Goal: Task Accomplishment & Management: Complete application form

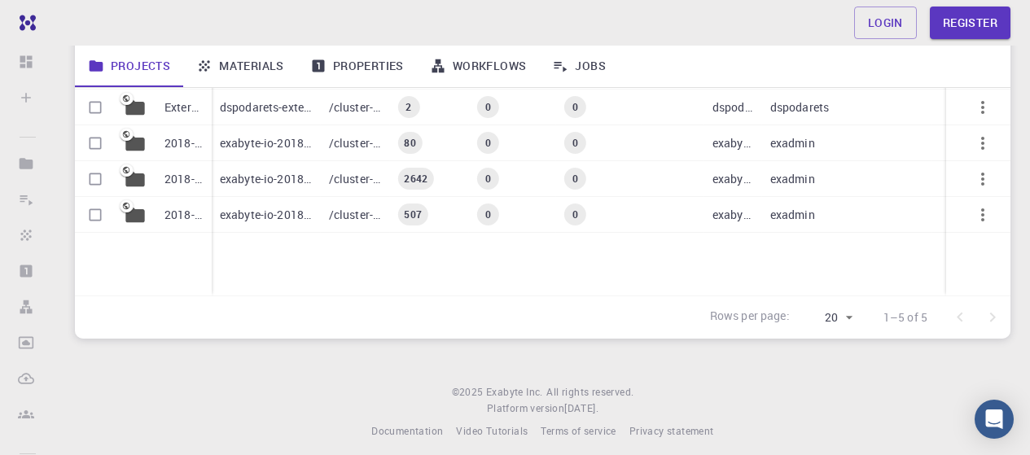
scroll to position [276, 0]
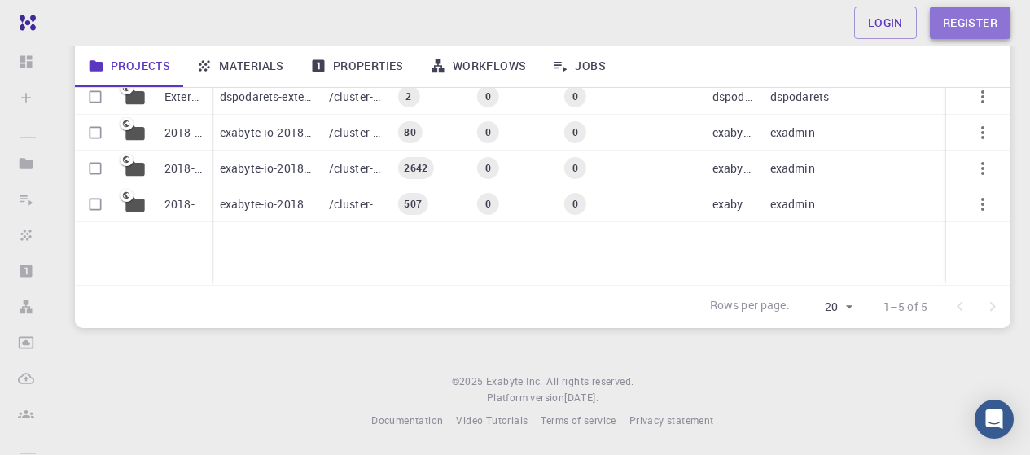
click at [951, 22] on link "Register" at bounding box center [970, 23] width 81 height 33
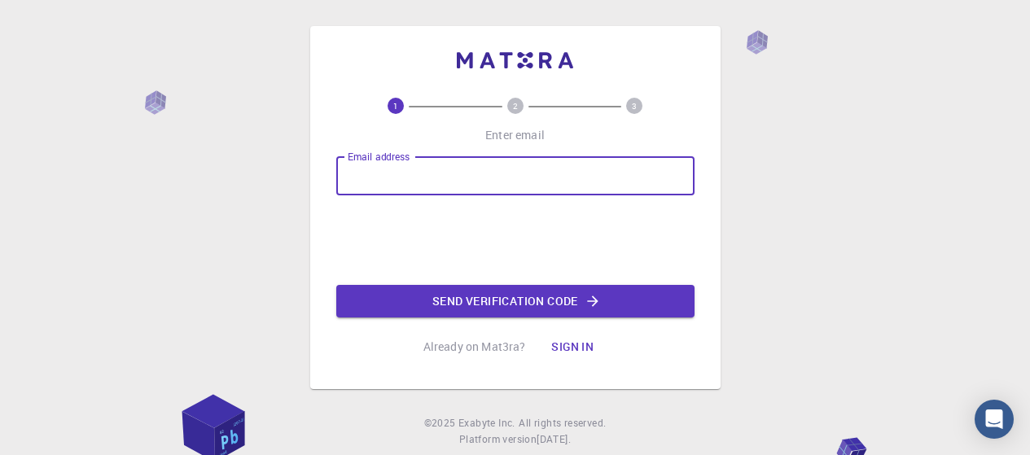
click at [375, 176] on input "Email address" at bounding box center [515, 175] width 358 height 39
type input "[EMAIL_ADDRESS][DOMAIN_NAME]"
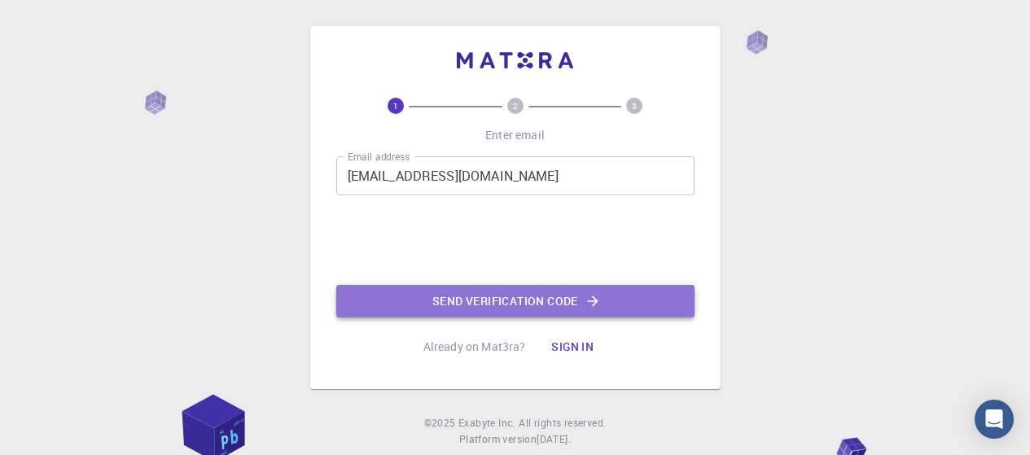
click at [473, 300] on button "Send verification code" at bounding box center [515, 301] width 358 height 33
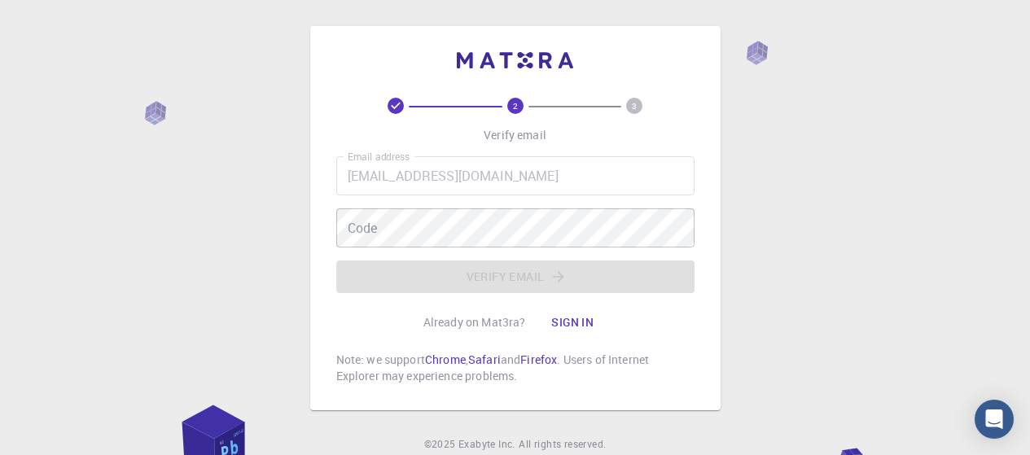
click at [127, 246] on div "2 3 Verify email Email address [EMAIL_ADDRESS][DOMAIN_NAME] Email address Code …" at bounding box center [515, 259] width 1030 height 518
click at [577, 325] on button "Sign in" at bounding box center [572, 322] width 68 height 33
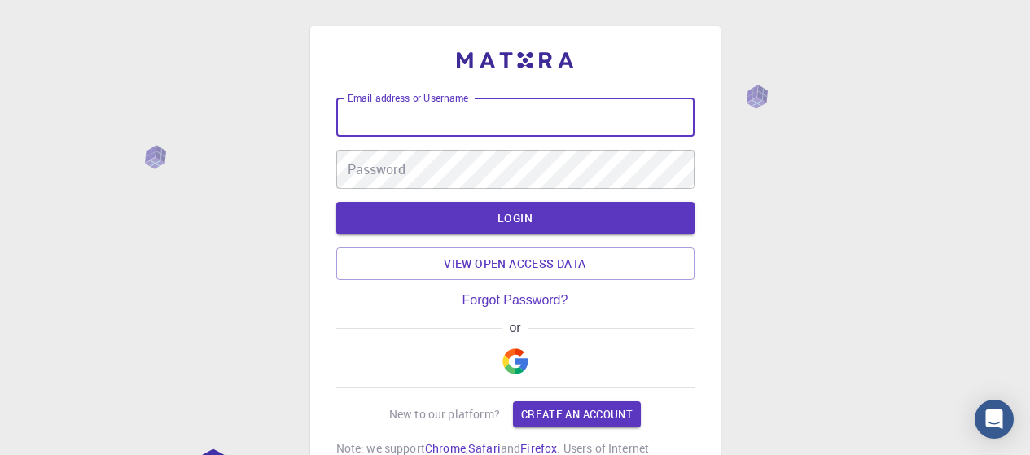
click at [352, 122] on input "Email address or Username" at bounding box center [515, 117] width 358 height 39
type input "[EMAIL_ADDRESS][DOMAIN_NAME]"
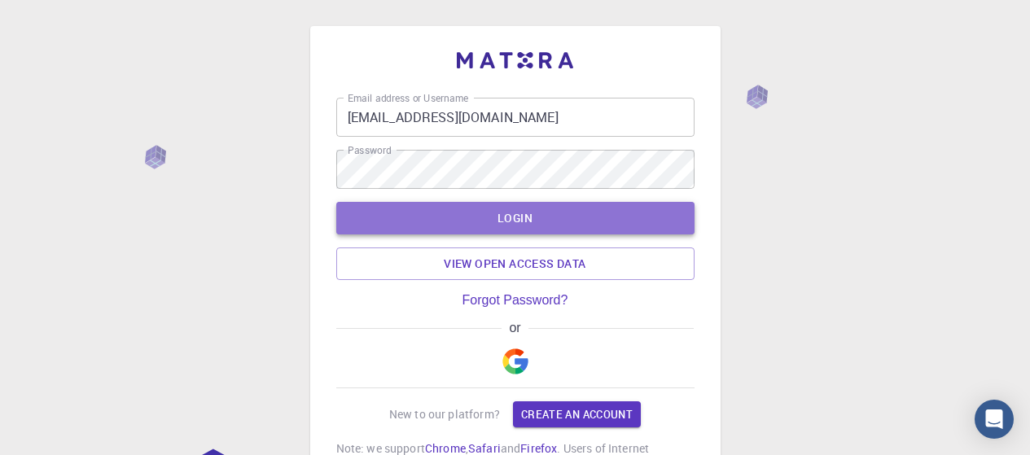
click at [462, 219] on button "LOGIN" at bounding box center [515, 218] width 358 height 33
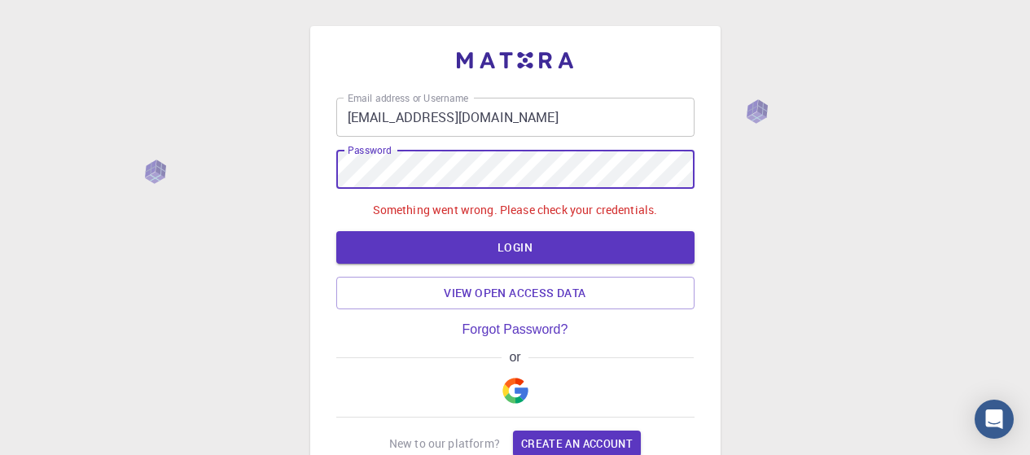
click at [301, 174] on div "Email address or Username [EMAIL_ADDRESS][DOMAIN_NAME] Email address or Usernam…" at bounding box center [515, 318] width 1030 height 636
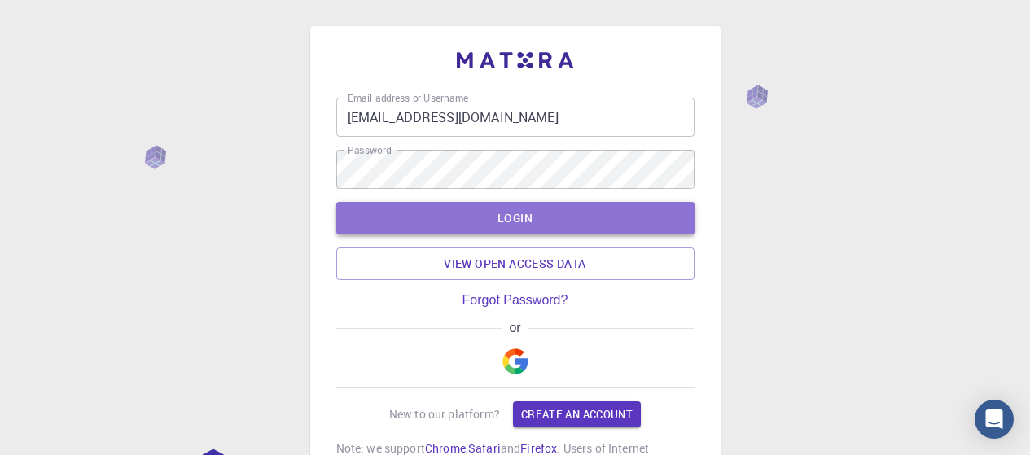
click at [451, 227] on button "LOGIN" at bounding box center [515, 218] width 358 height 33
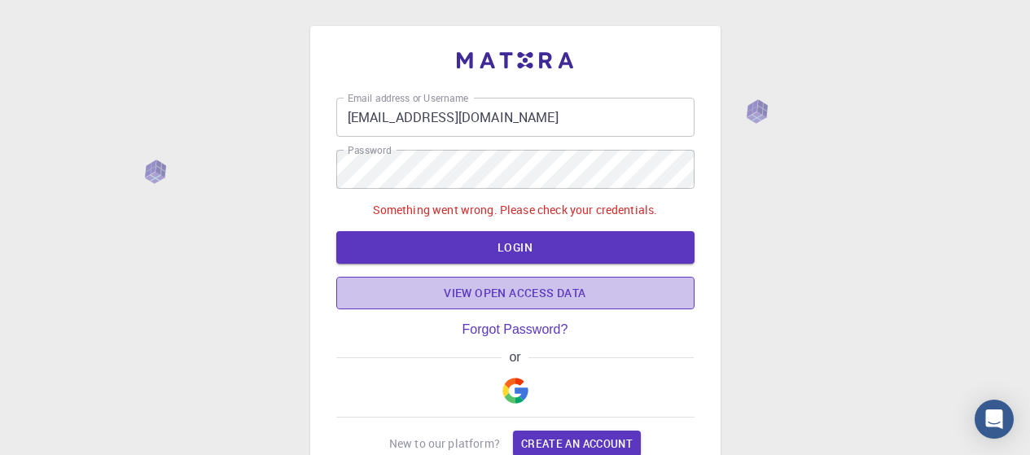
click at [469, 292] on link "View open access data" at bounding box center [515, 293] width 358 height 33
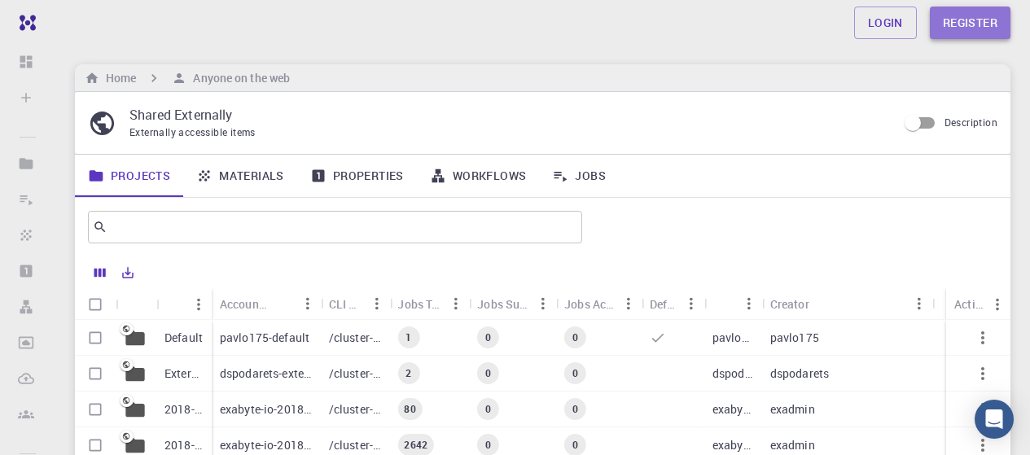
click at [957, 28] on link "Register" at bounding box center [970, 23] width 81 height 33
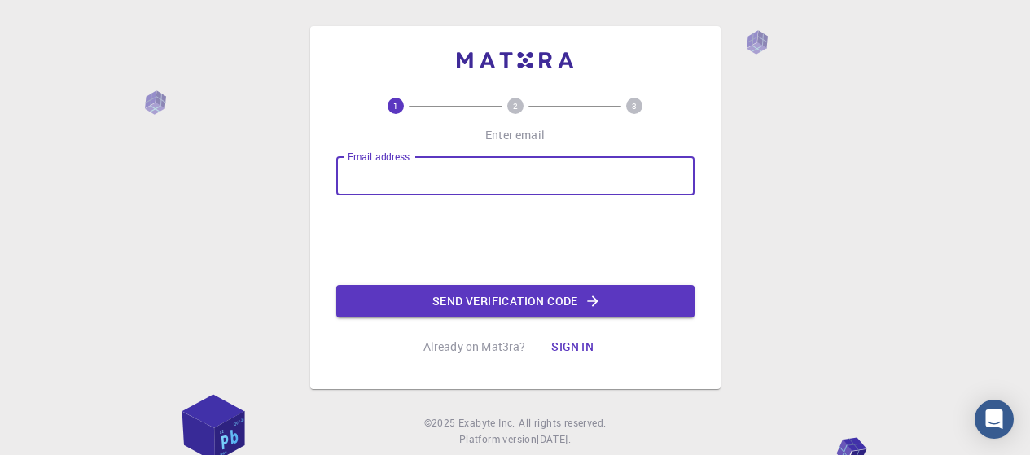
click at [359, 181] on input "Email address" at bounding box center [515, 175] width 358 height 39
type input "[PERSON_NAME][EMAIL_ADDRESS][DOMAIN_NAME]"
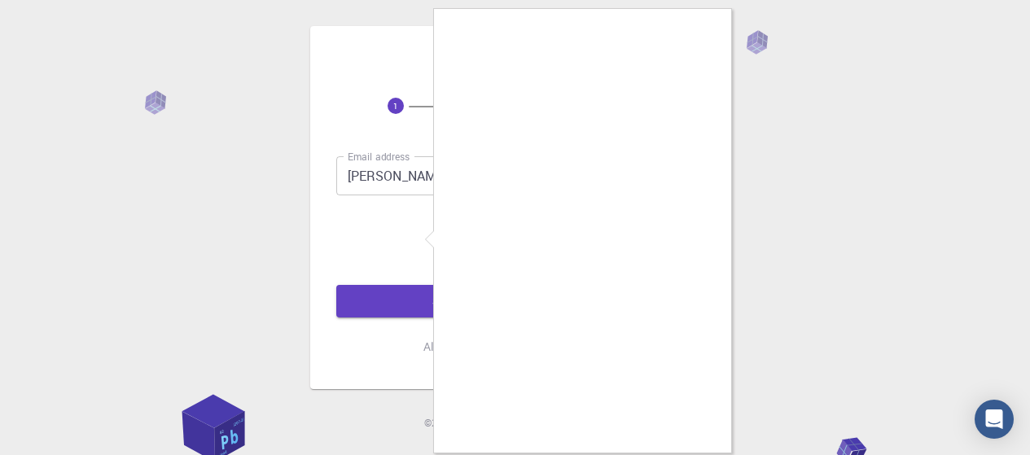
scroll to position [42, 0]
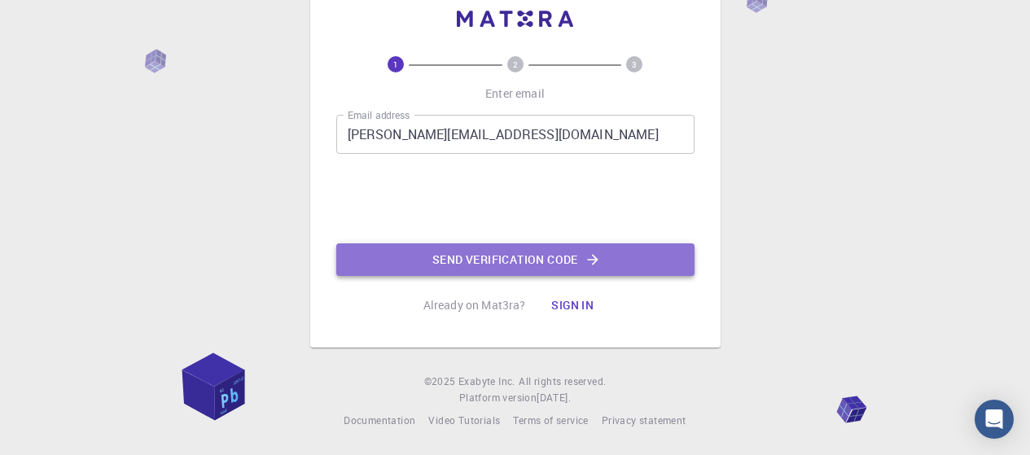
click at [438, 263] on button "Send verification code" at bounding box center [515, 260] width 358 height 33
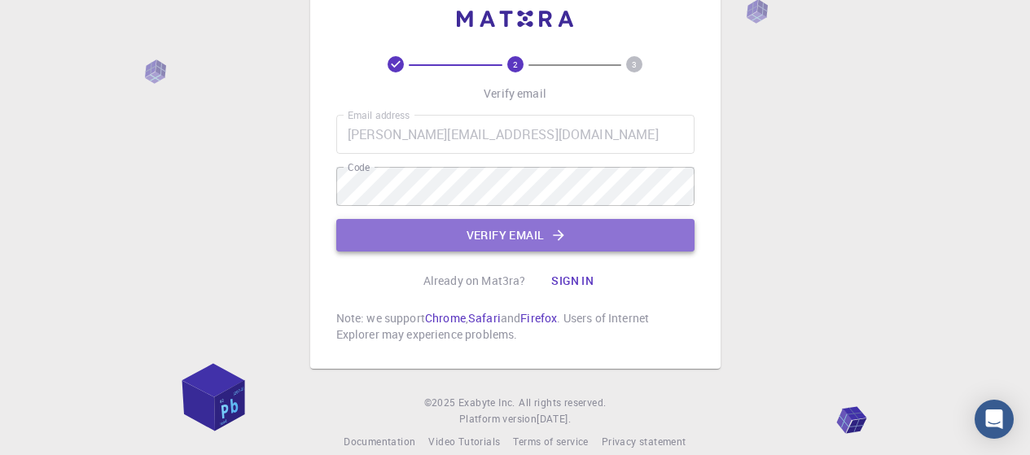
click at [474, 233] on button "Verify email" at bounding box center [515, 235] width 358 height 33
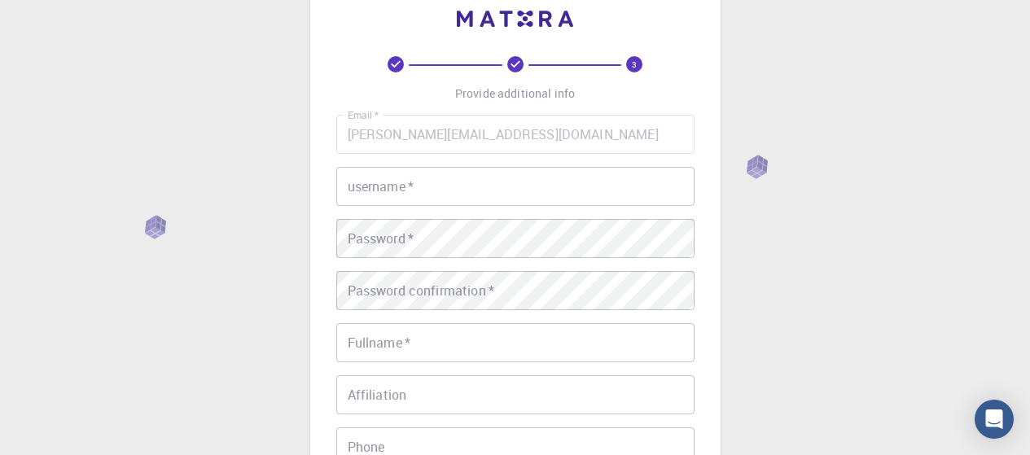
scroll to position [0, 0]
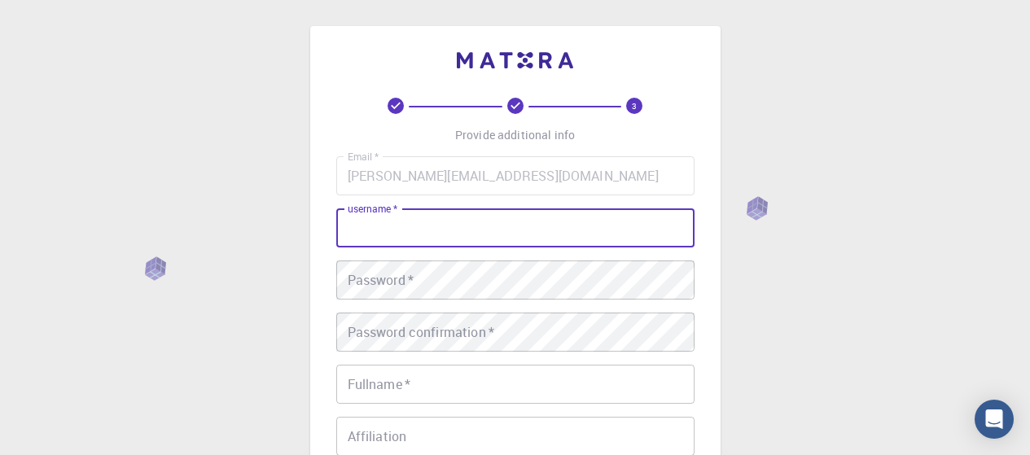
click at [344, 226] on input "username   *" at bounding box center [515, 227] width 358 height 39
type input "[PERSON_NAME]"
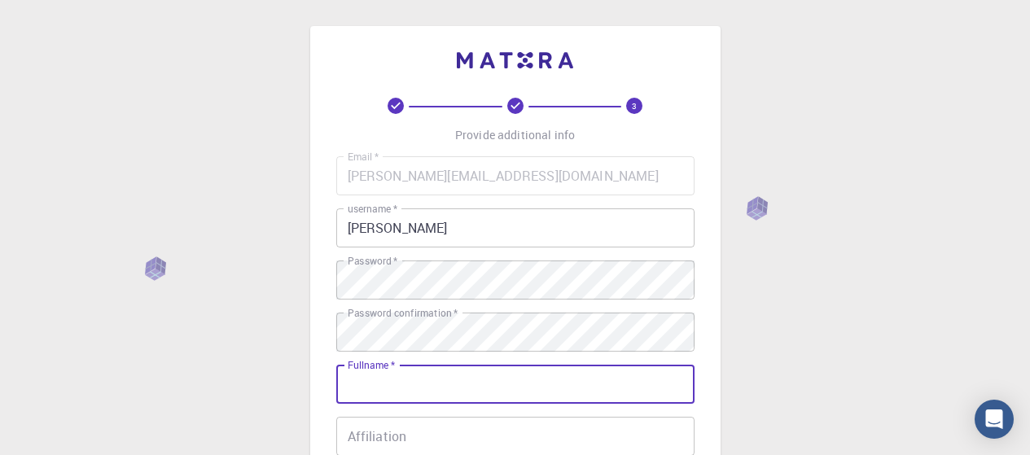
click at [377, 386] on input "Fullname   *" at bounding box center [515, 384] width 358 height 39
type input "[PERSON_NAME]"
type input "09842221337"
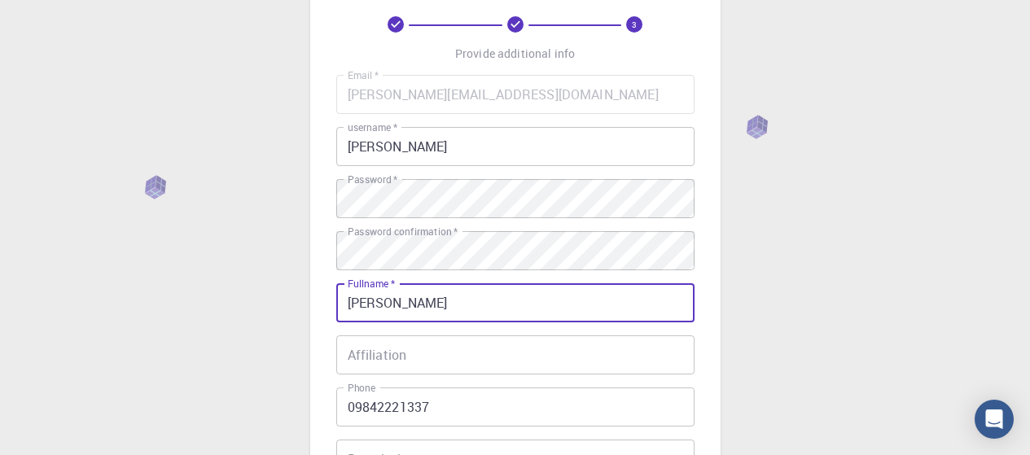
scroll to position [163, 0]
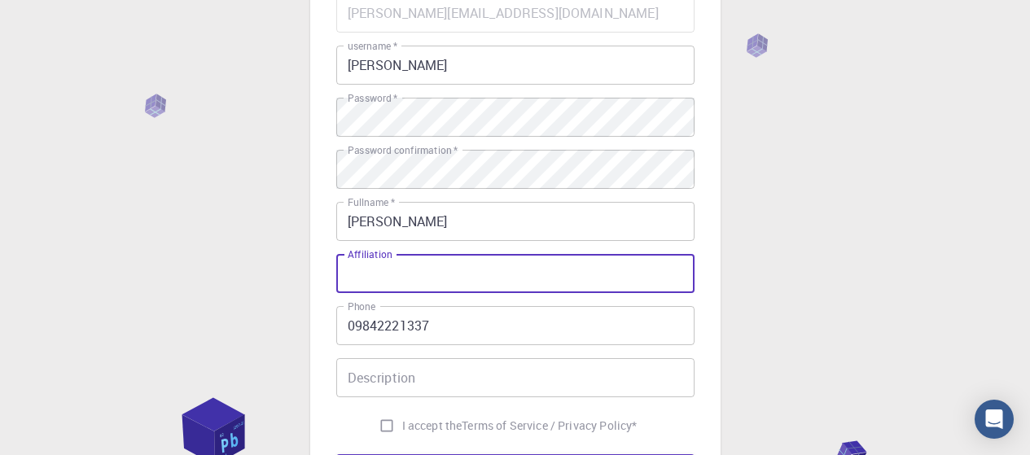
click at [365, 283] on input "Affiliation" at bounding box center [515, 273] width 358 height 39
type input "[DEMOGRAPHIC_DATA] structures"
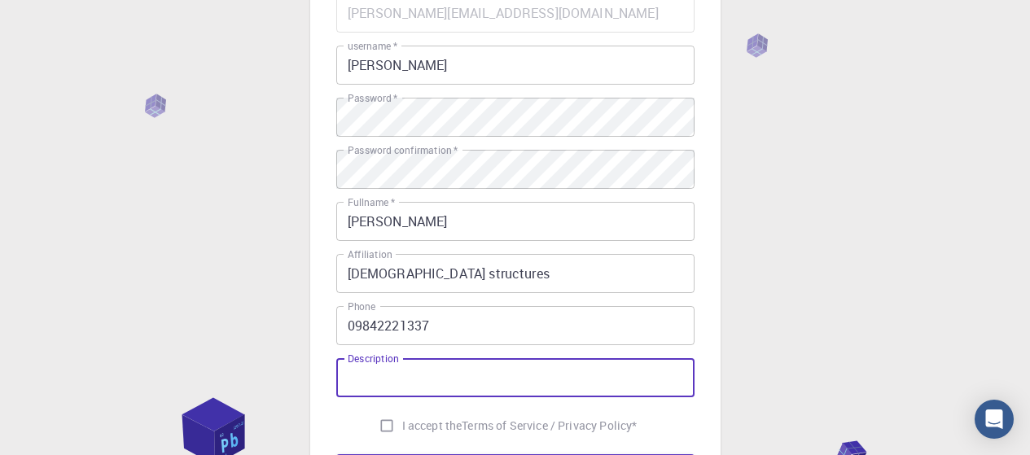
click at [363, 379] on input "Description" at bounding box center [515, 377] width 358 height 39
type input "Designers"
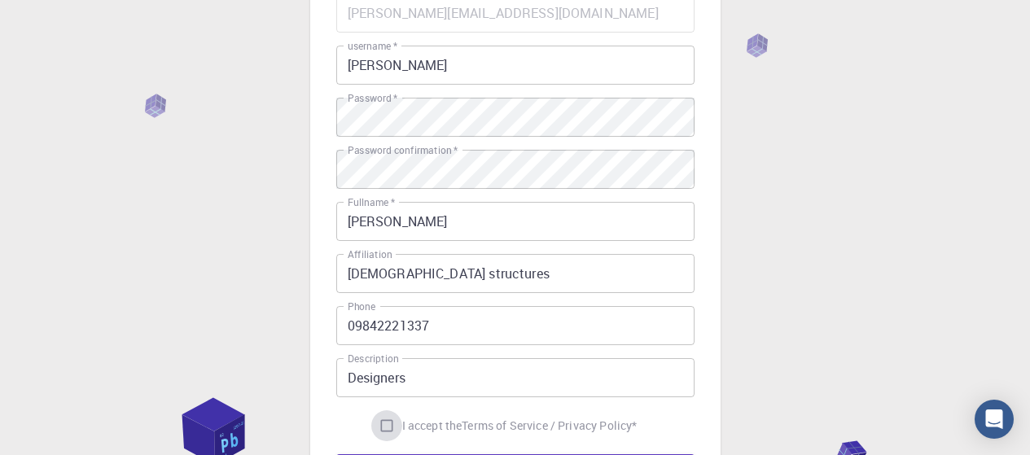
click at [381, 432] on input "I accept the Terms of Service / Privacy Policy *" at bounding box center [386, 425] width 31 height 31
checkbox input "true"
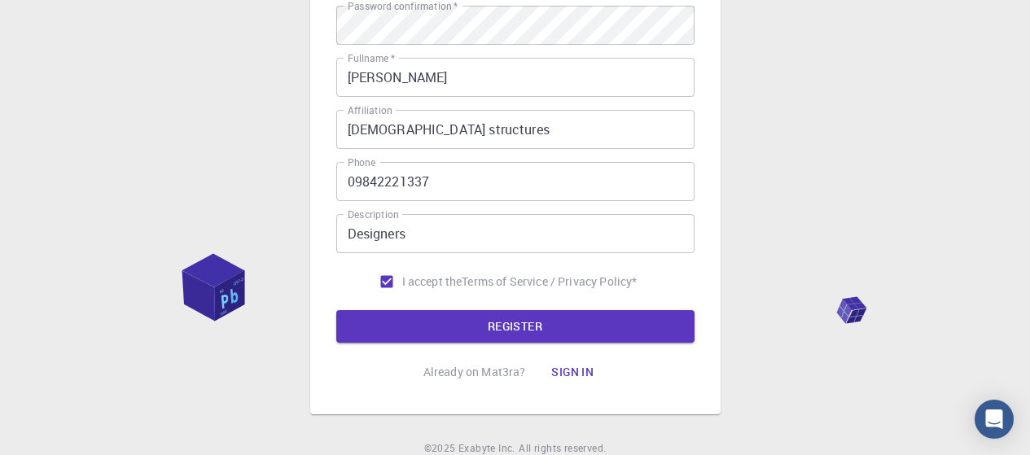
scroll to position [326, 0]
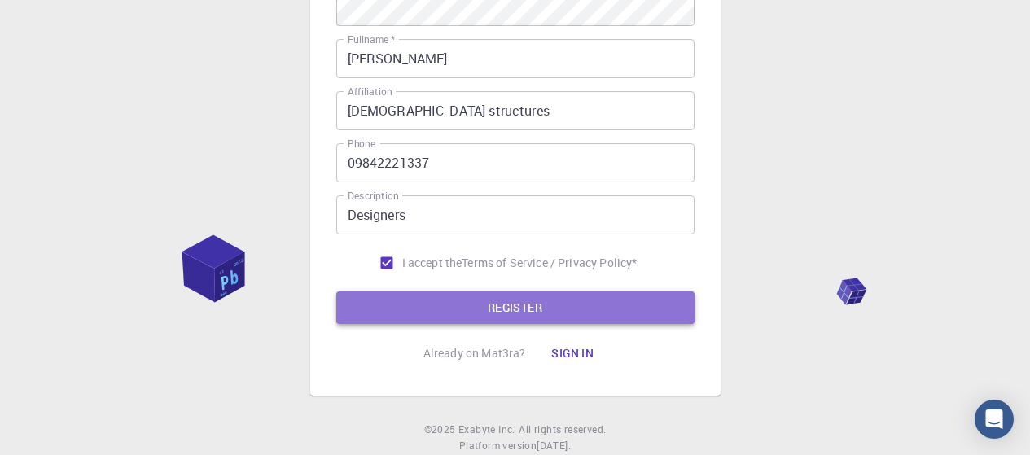
click at [514, 310] on button "REGISTER" at bounding box center [515, 308] width 358 height 33
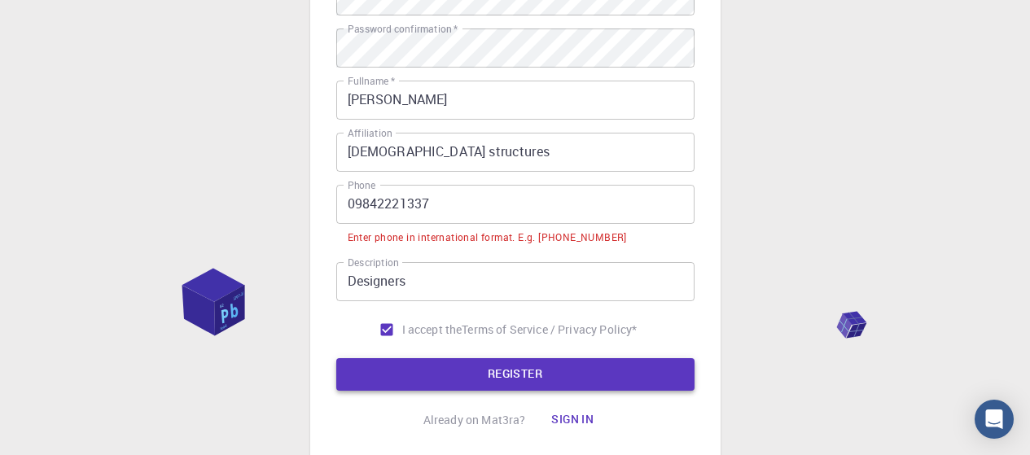
scroll to position [366, 0]
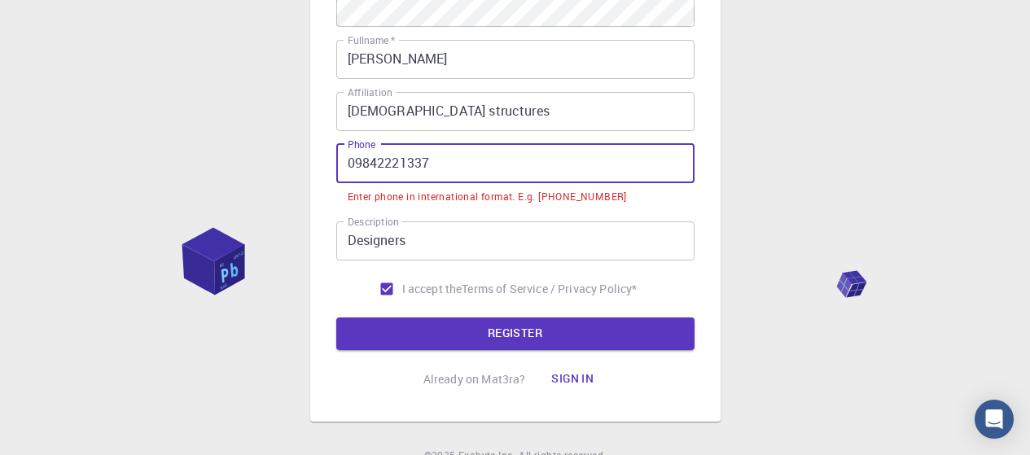
click at [344, 164] on input "09842221337" at bounding box center [515, 163] width 358 height 39
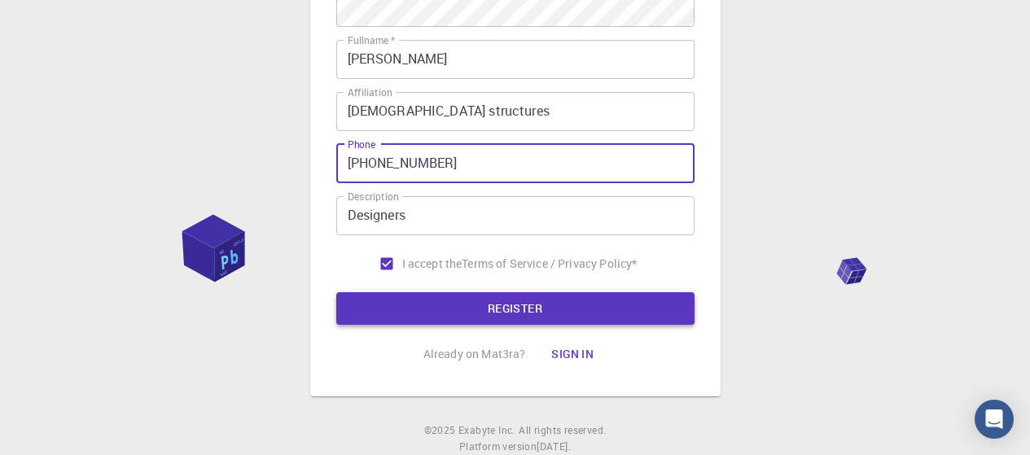
type input "[PHONE_NUMBER]"
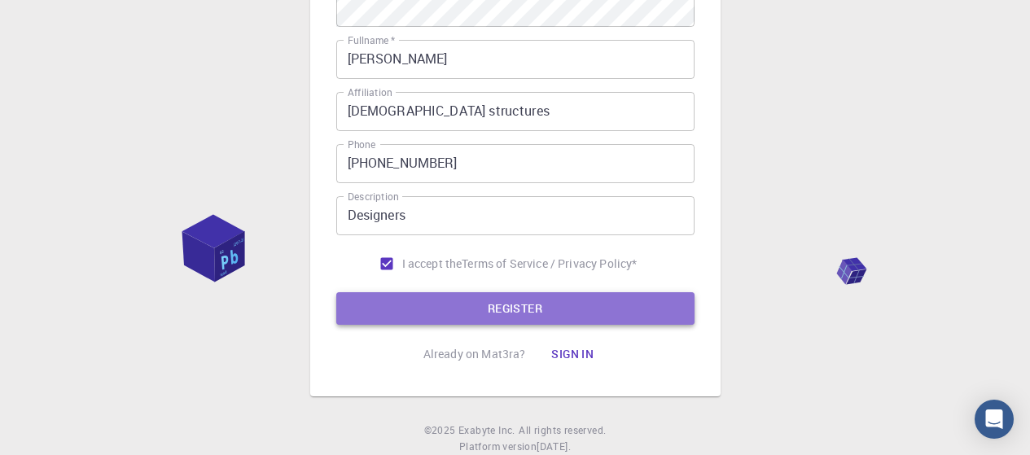
click at [424, 306] on button "REGISTER" at bounding box center [515, 308] width 358 height 33
click at [497, 310] on button "REGISTER" at bounding box center [515, 308] width 358 height 33
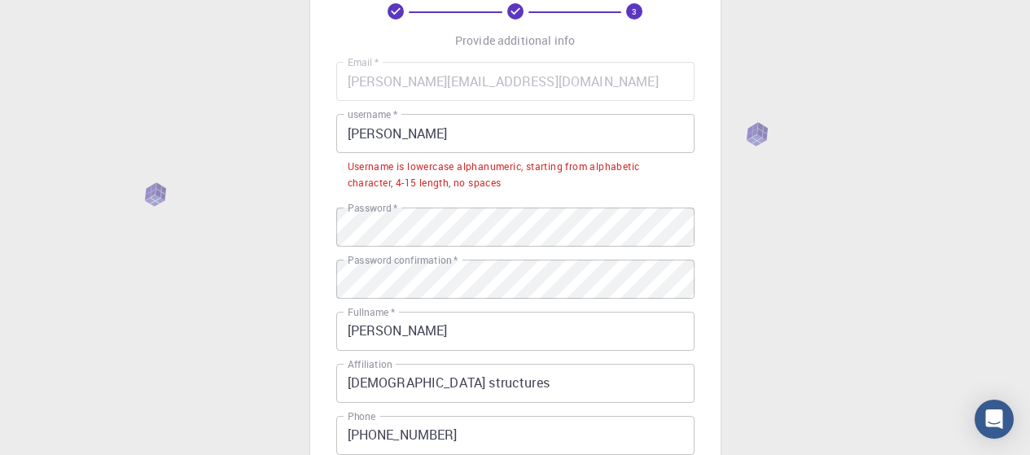
scroll to position [90, 0]
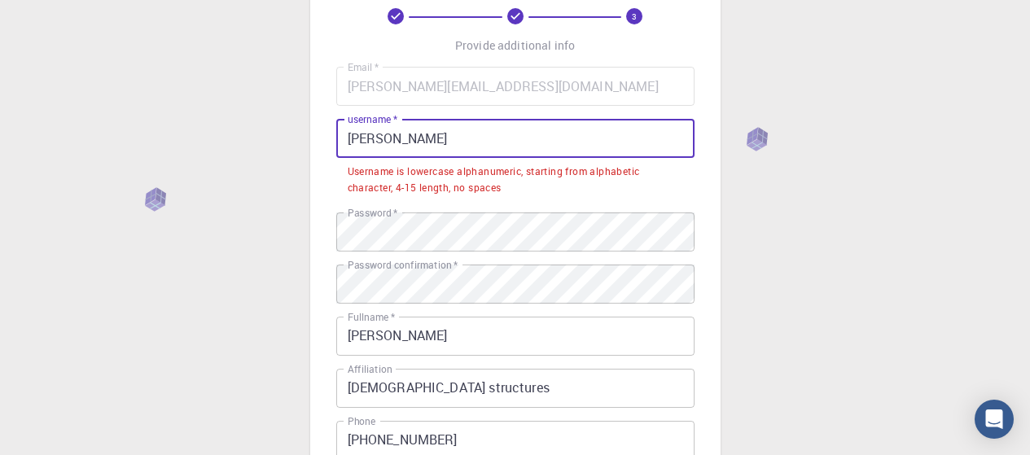
drag, startPoint x: 416, startPoint y: 142, endPoint x: 343, endPoint y: 140, distance: 73.3
click at [343, 140] on input "[PERSON_NAME]" at bounding box center [515, 138] width 358 height 39
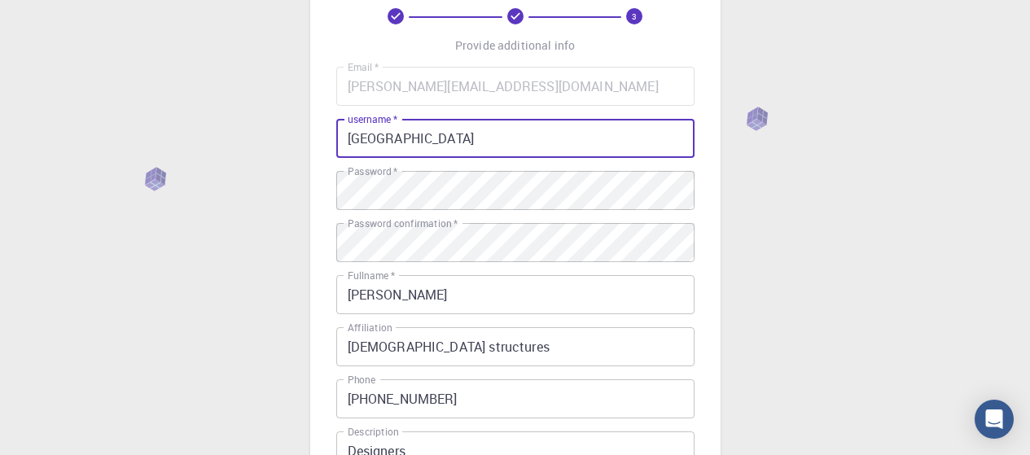
click at [353, 141] on input "[GEOGRAPHIC_DATA]" at bounding box center [515, 138] width 358 height 39
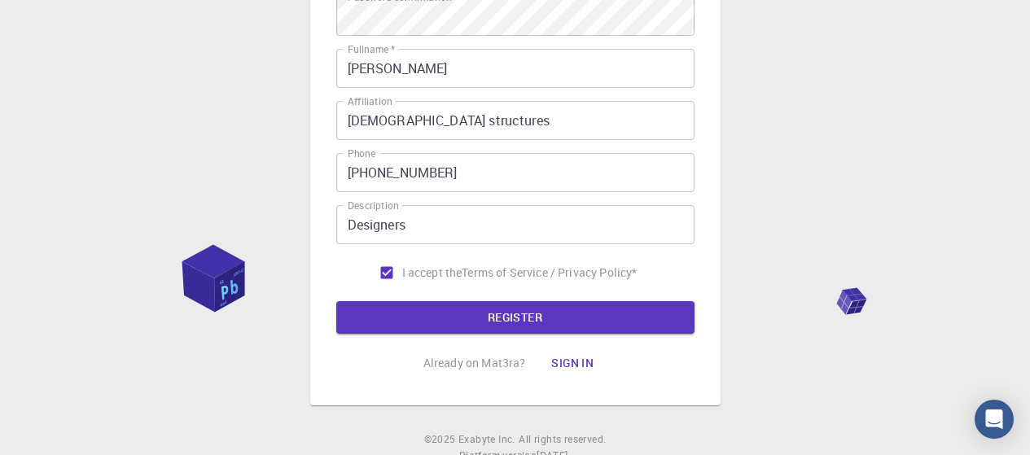
scroll to position [374, 0]
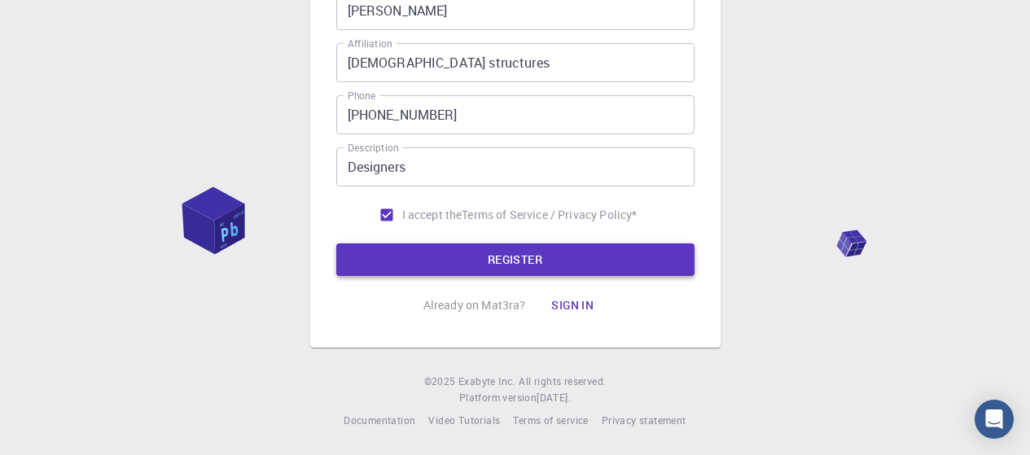
type input "lakkapuram"
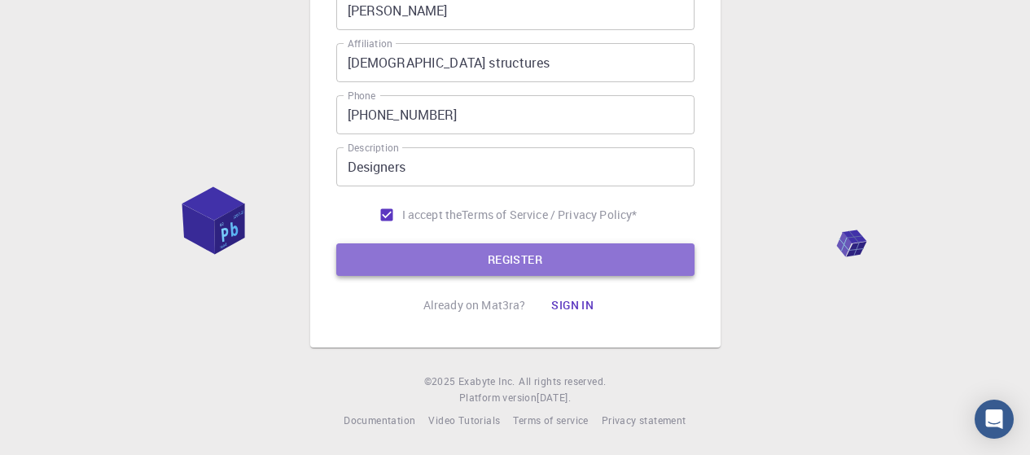
click at [472, 261] on button "REGISTER" at bounding box center [515, 260] width 358 height 33
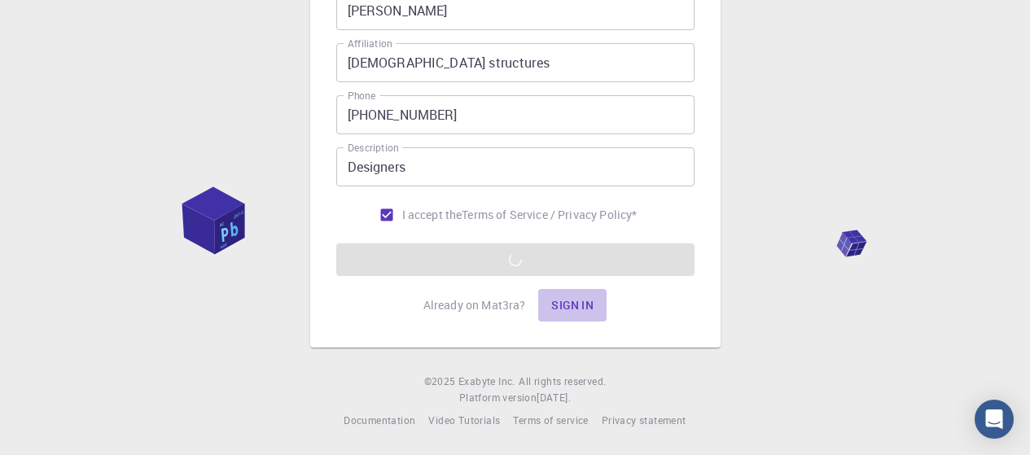
click at [564, 308] on button "Sign in" at bounding box center [572, 305] width 68 height 33
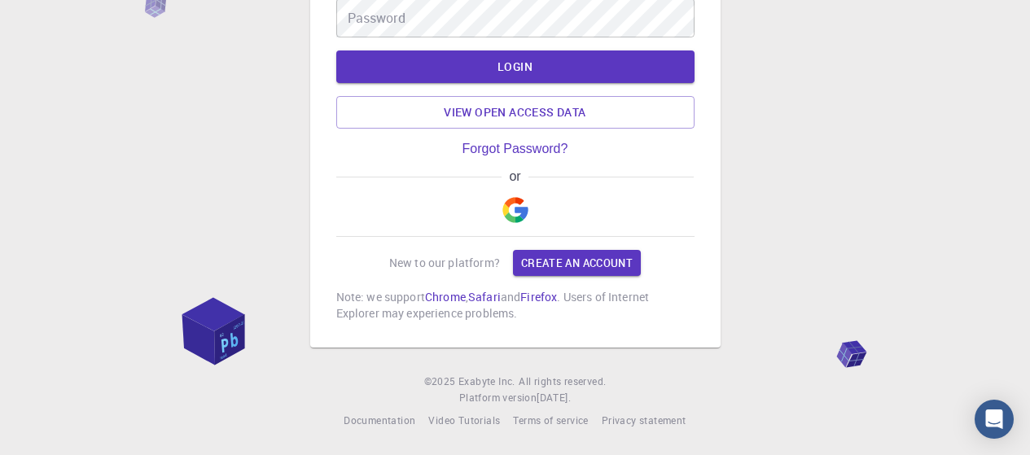
scroll to position [151, 0]
type input "lakkapuram"
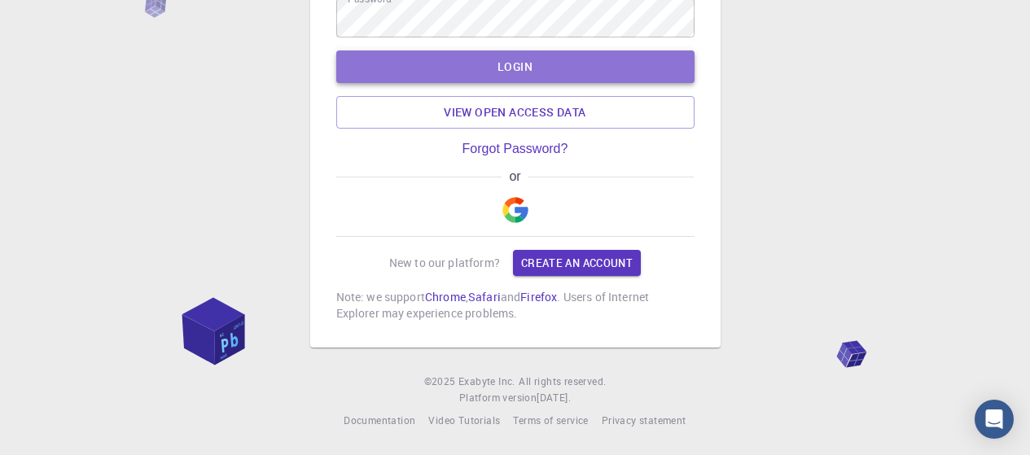
click at [507, 69] on button "LOGIN" at bounding box center [515, 66] width 358 height 33
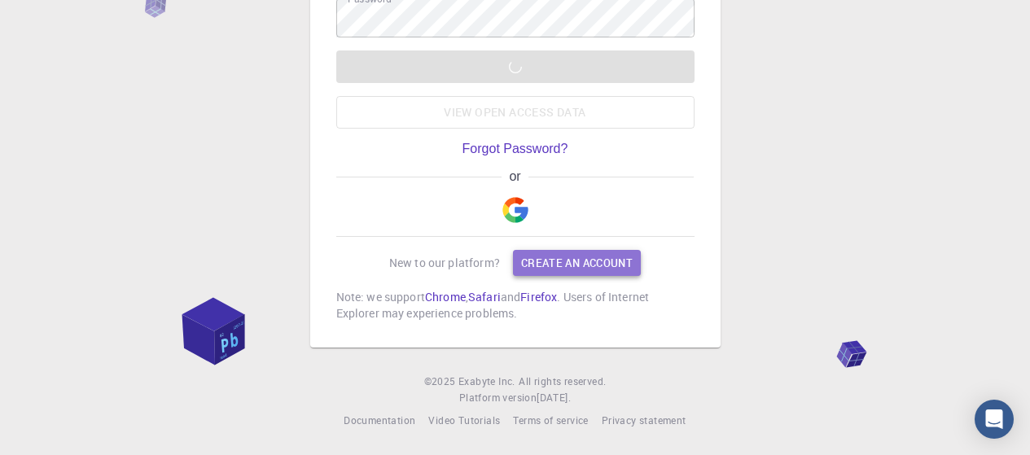
click at [571, 265] on link "Create an account" at bounding box center [577, 263] width 128 height 26
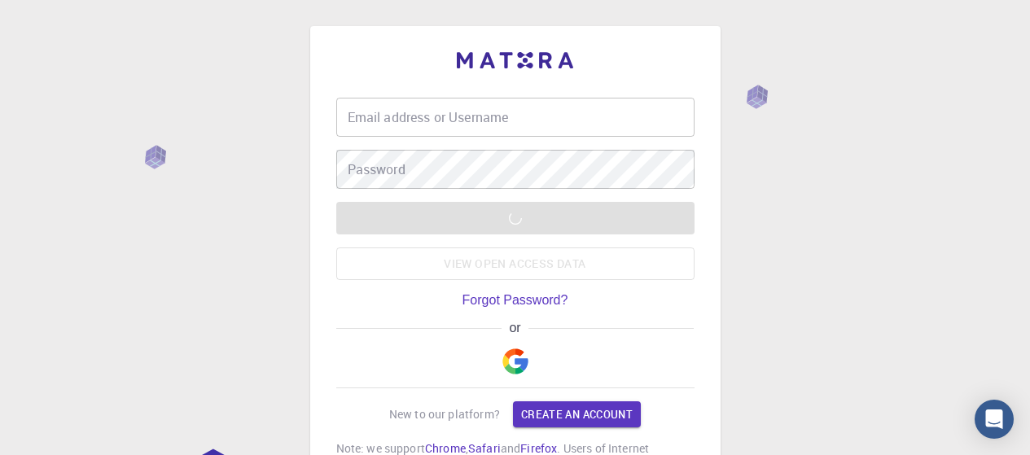
type input "lakkapuram"
click at [371, 221] on div "LOGIN View open access data" at bounding box center [515, 241] width 358 height 78
click at [431, 274] on div "LOGIN View open access data" at bounding box center [515, 241] width 358 height 78
click at [366, 222] on div "LOGIN View open access data" at bounding box center [515, 241] width 358 height 78
click at [486, 262] on div "LOGIN View open access data" at bounding box center [515, 241] width 358 height 78
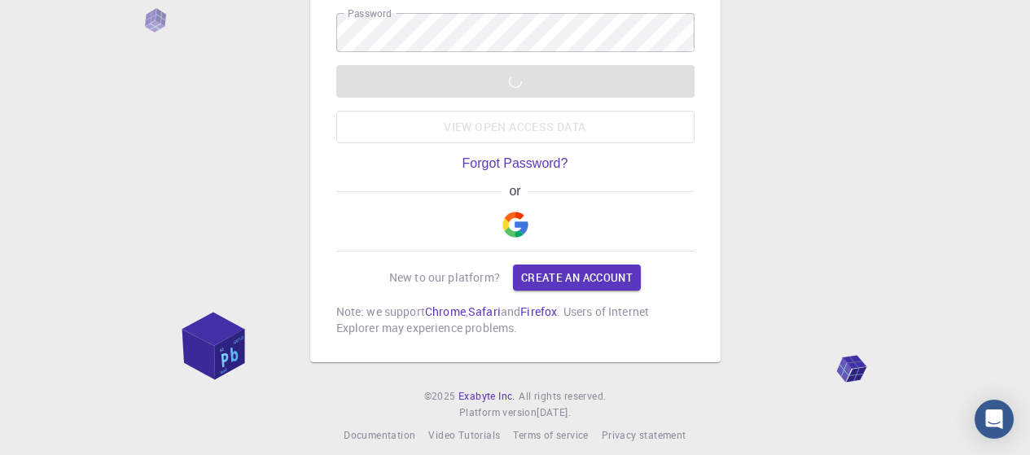
scroll to position [151, 0]
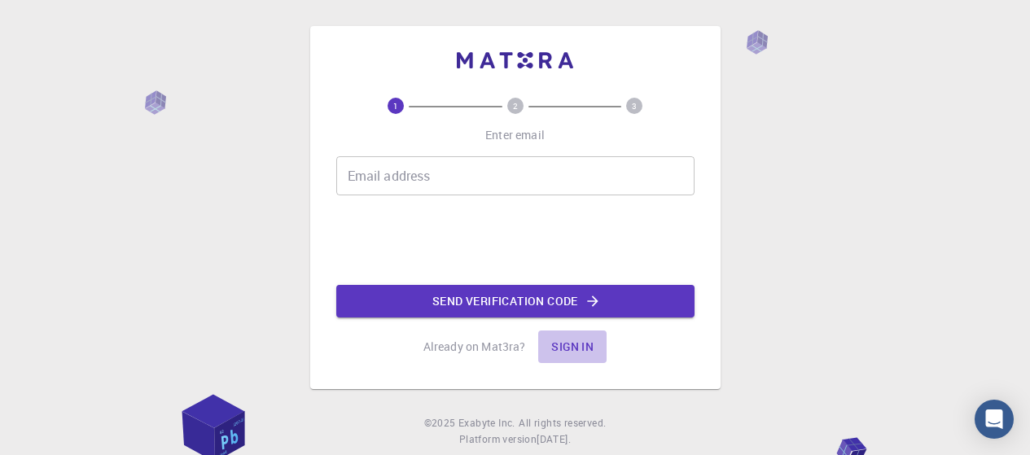
click at [570, 346] on button "Sign in" at bounding box center [572, 347] width 68 height 33
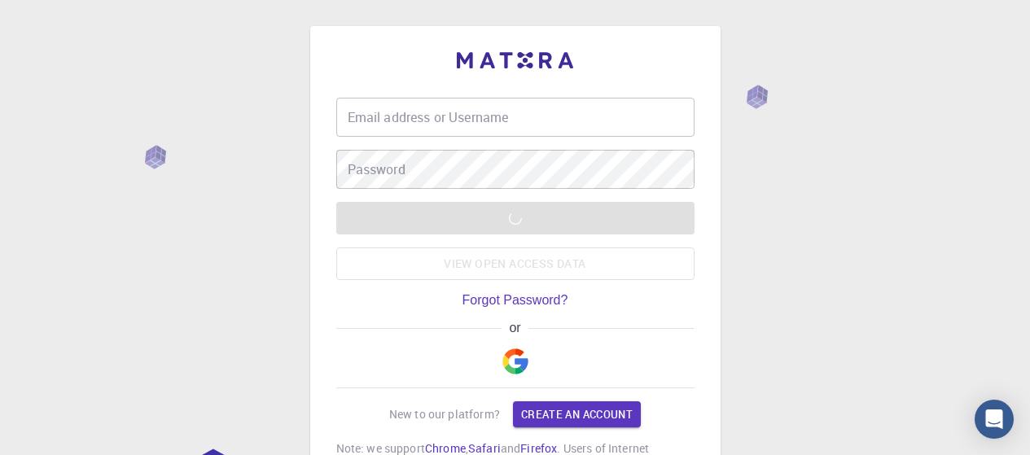
type input "lakkapuram"
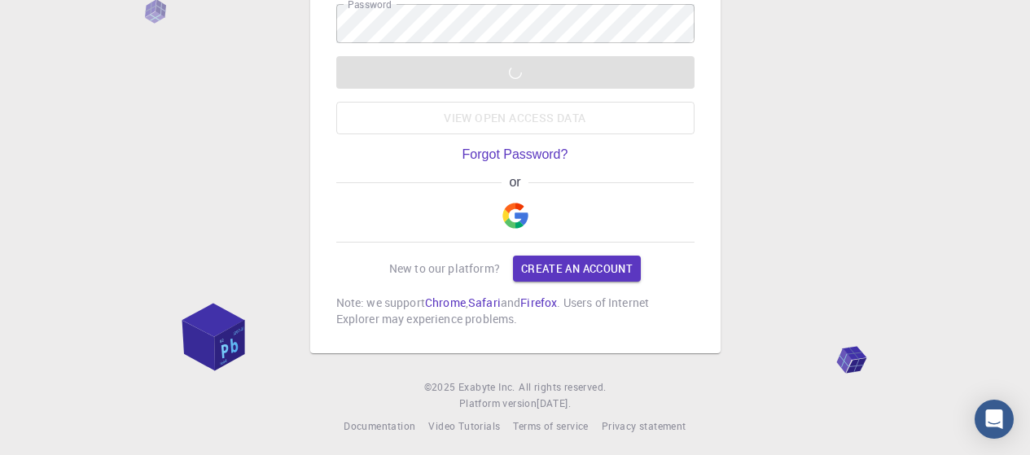
scroll to position [151, 0]
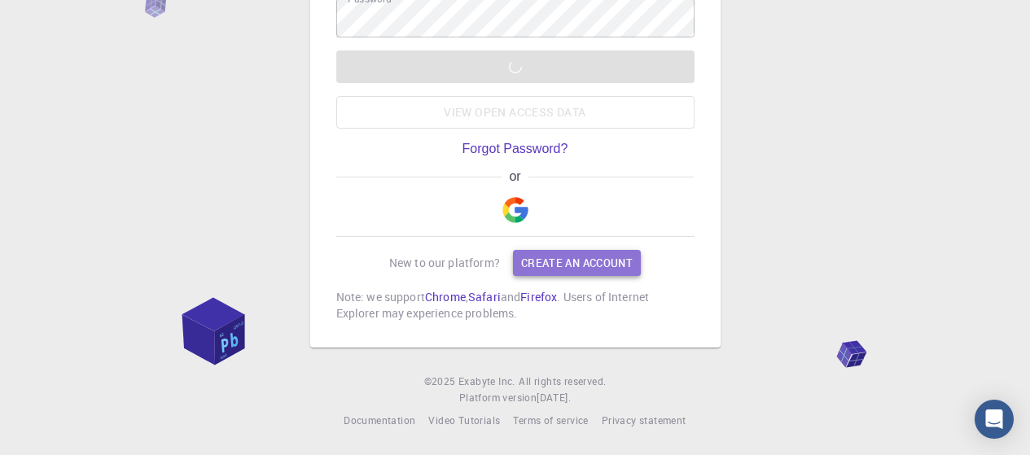
click at [578, 265] on link "Create an account" at bounding box center [577, 263] width 128 height 26
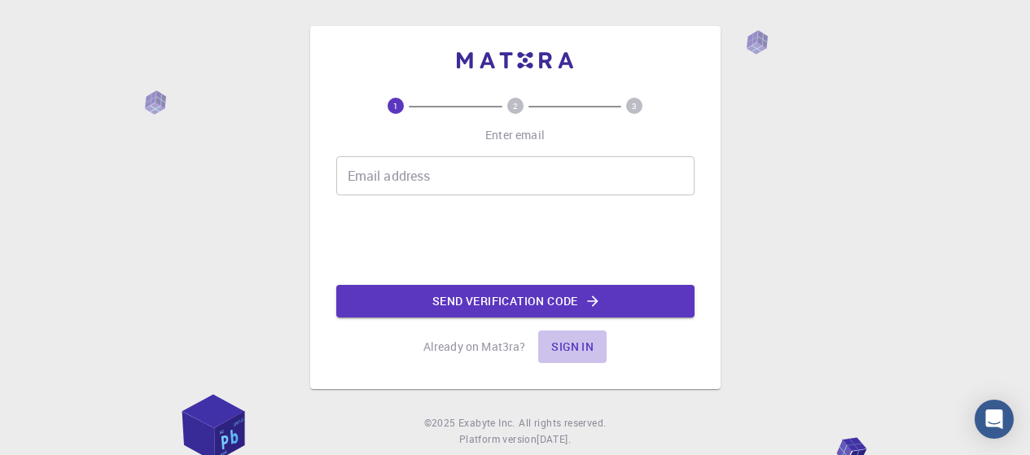
click at [576, 346] on button "Sign in" at bounding box center [572, 347] width 68 height 33
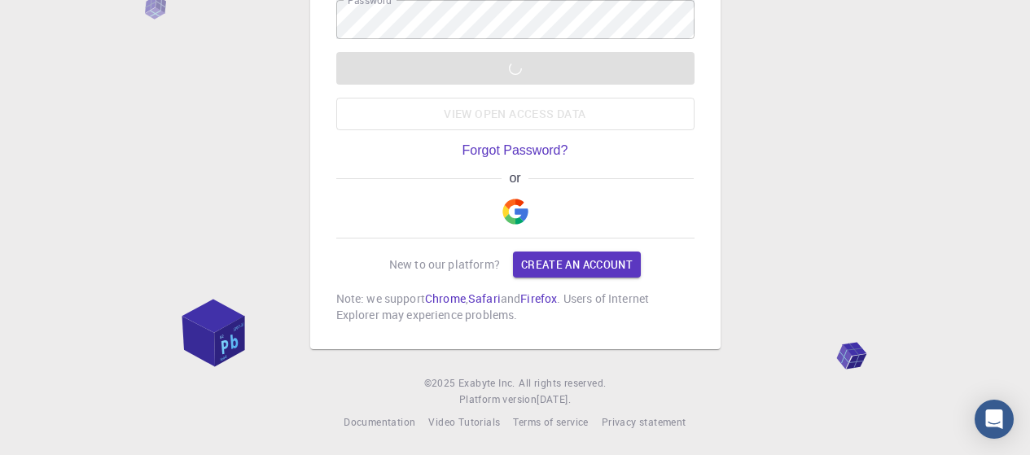
scroll to position [151, 0]
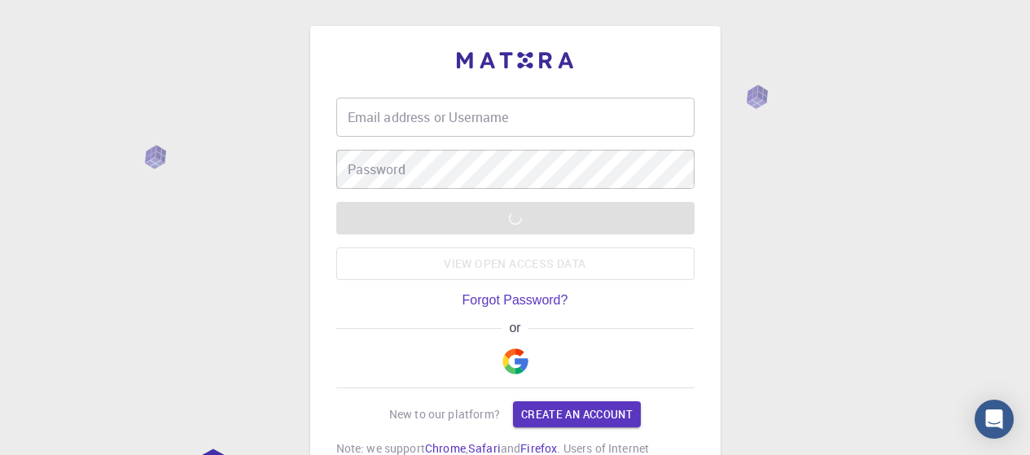
type input "lakkapuram"
